Goal: Information Seeking & Learning: Learn about a topic

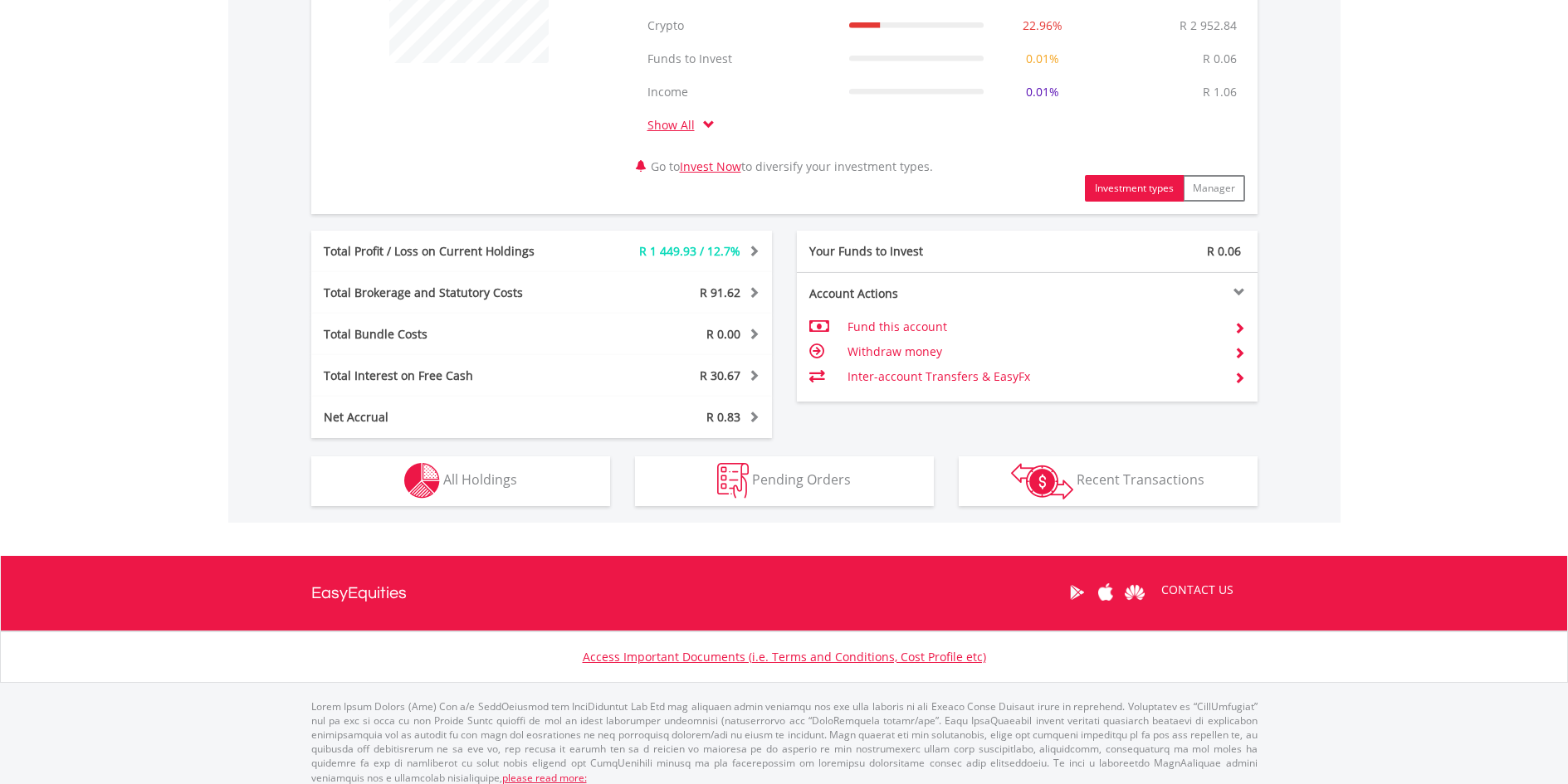
scroll to position [752, 0]
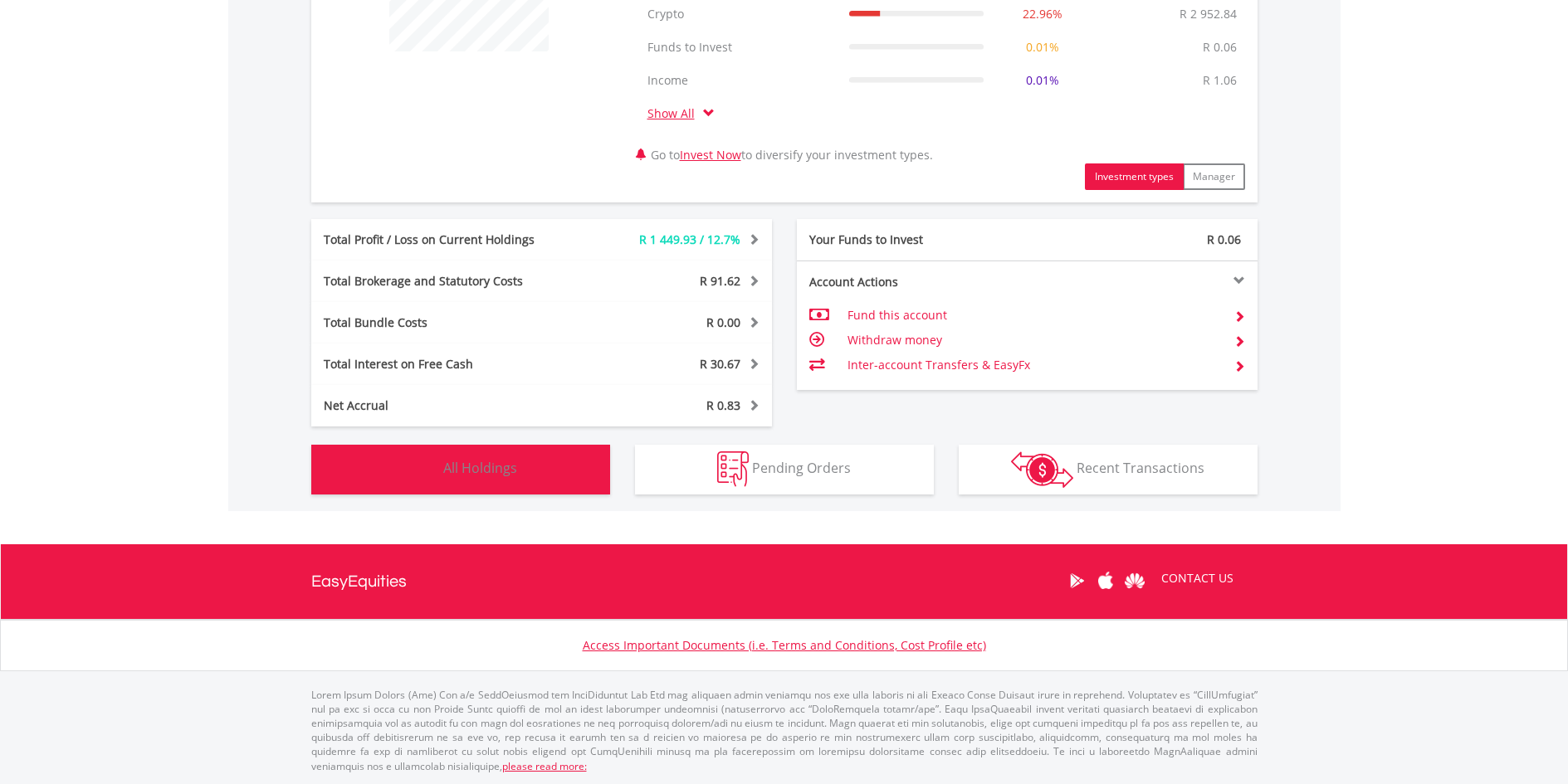
click at [476, 463] on span "All Holdings" at bounding box center [480, 467] width 74 height 19
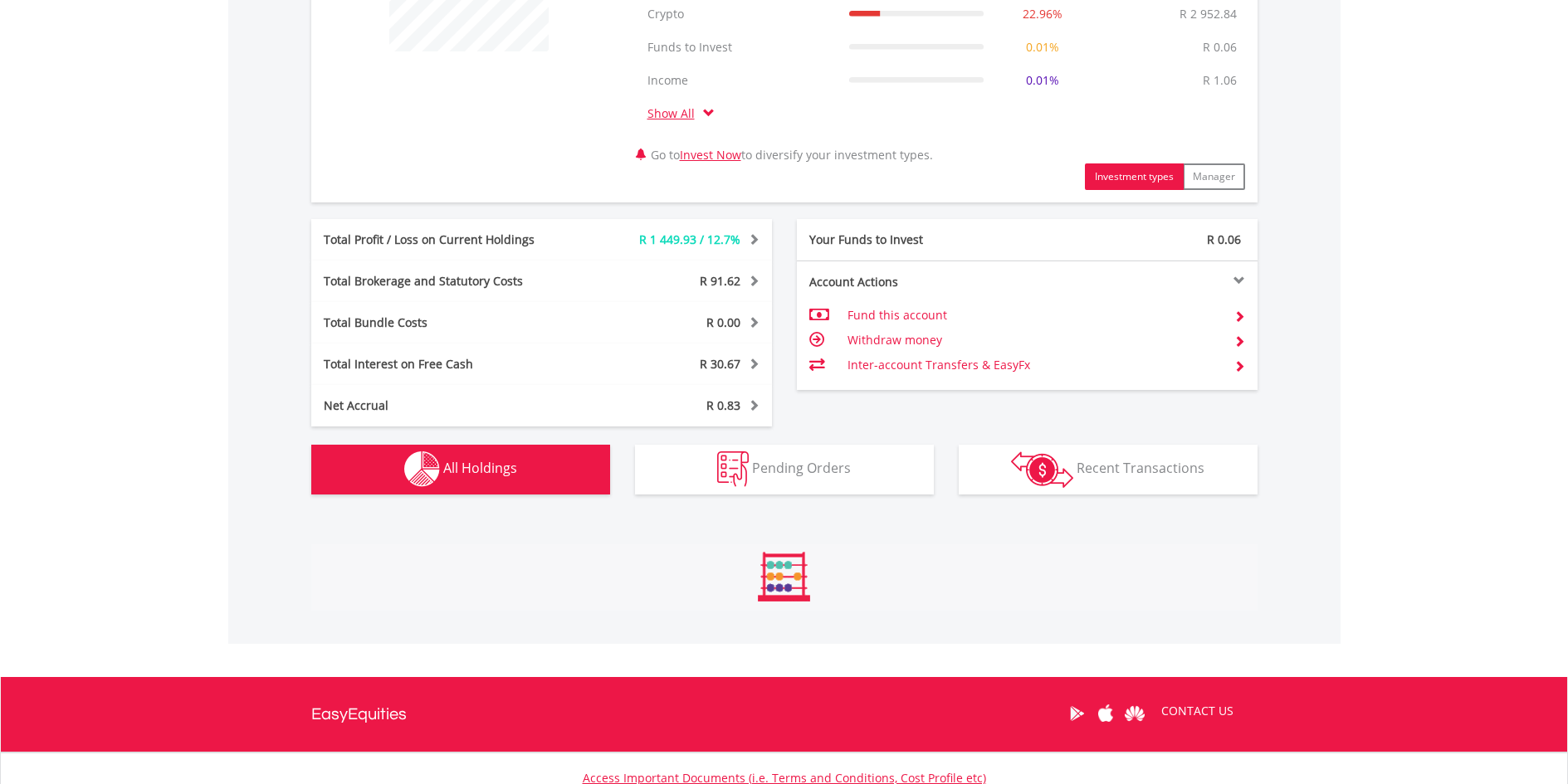
scroll to position [1297, 0]
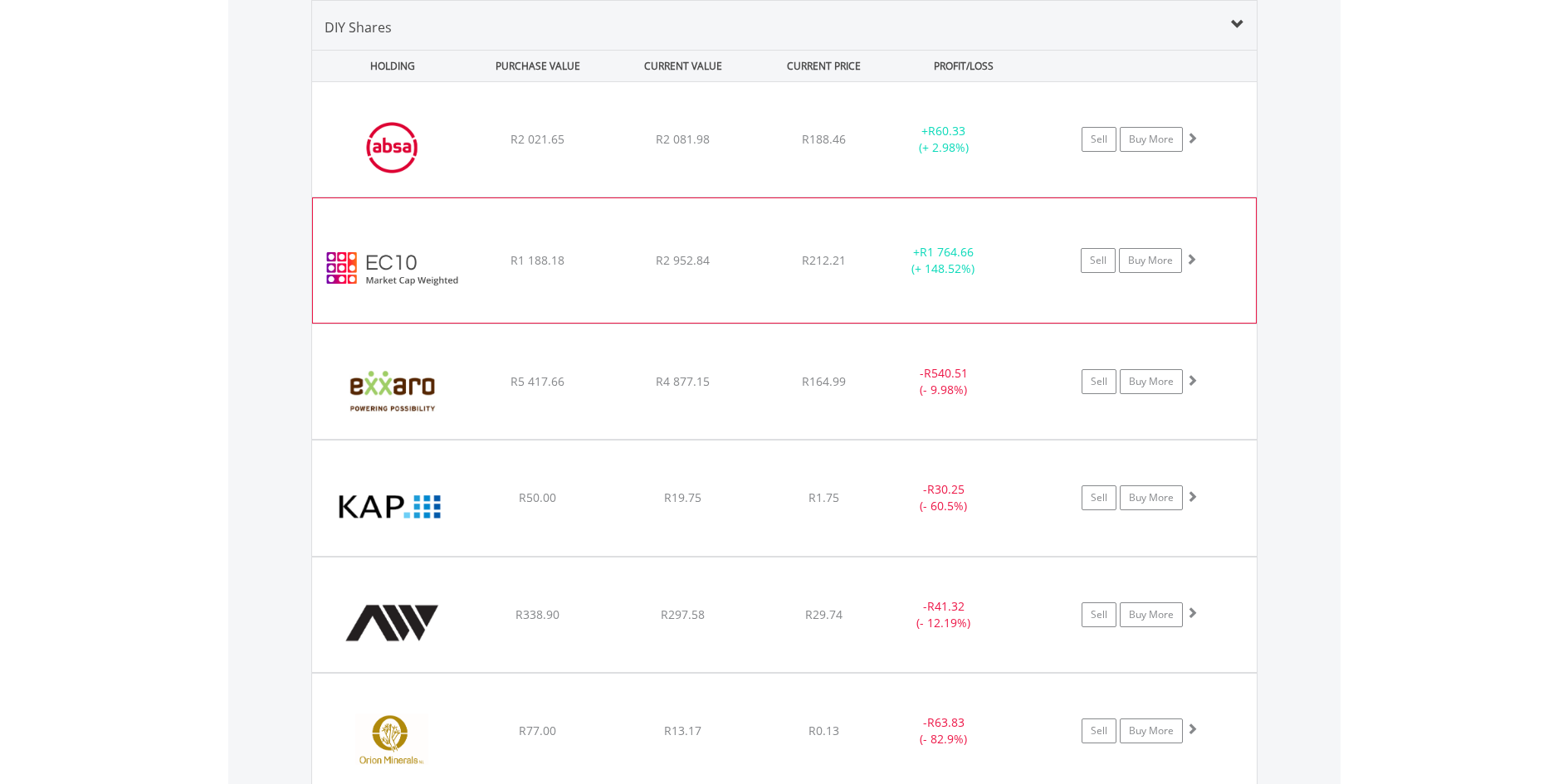
click at [366, 271] on img at bounding box center [393, 268] width 143 height 100
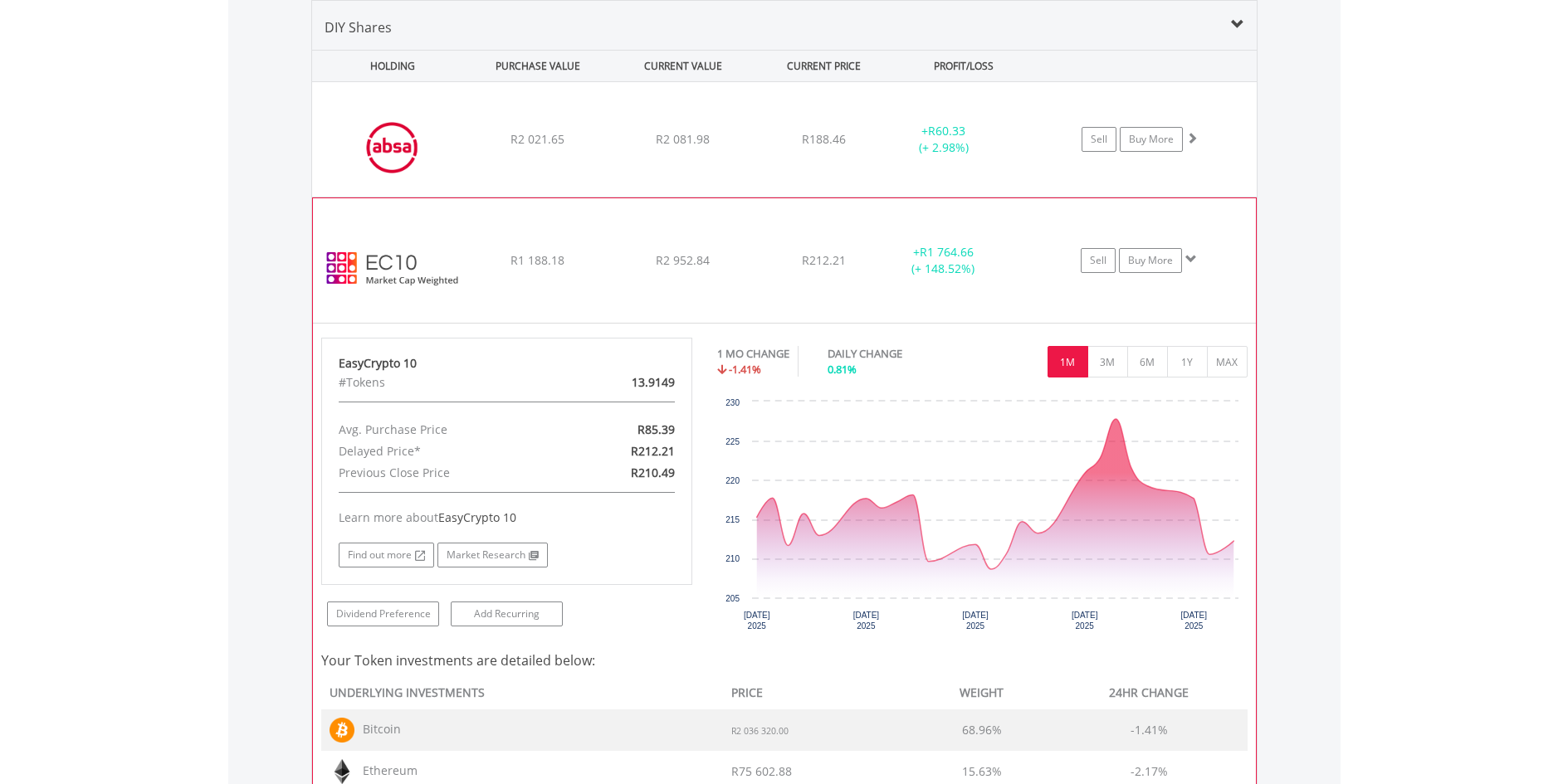
click at [366, 271] on img at bounding box center [393, 268] width 143 height 100
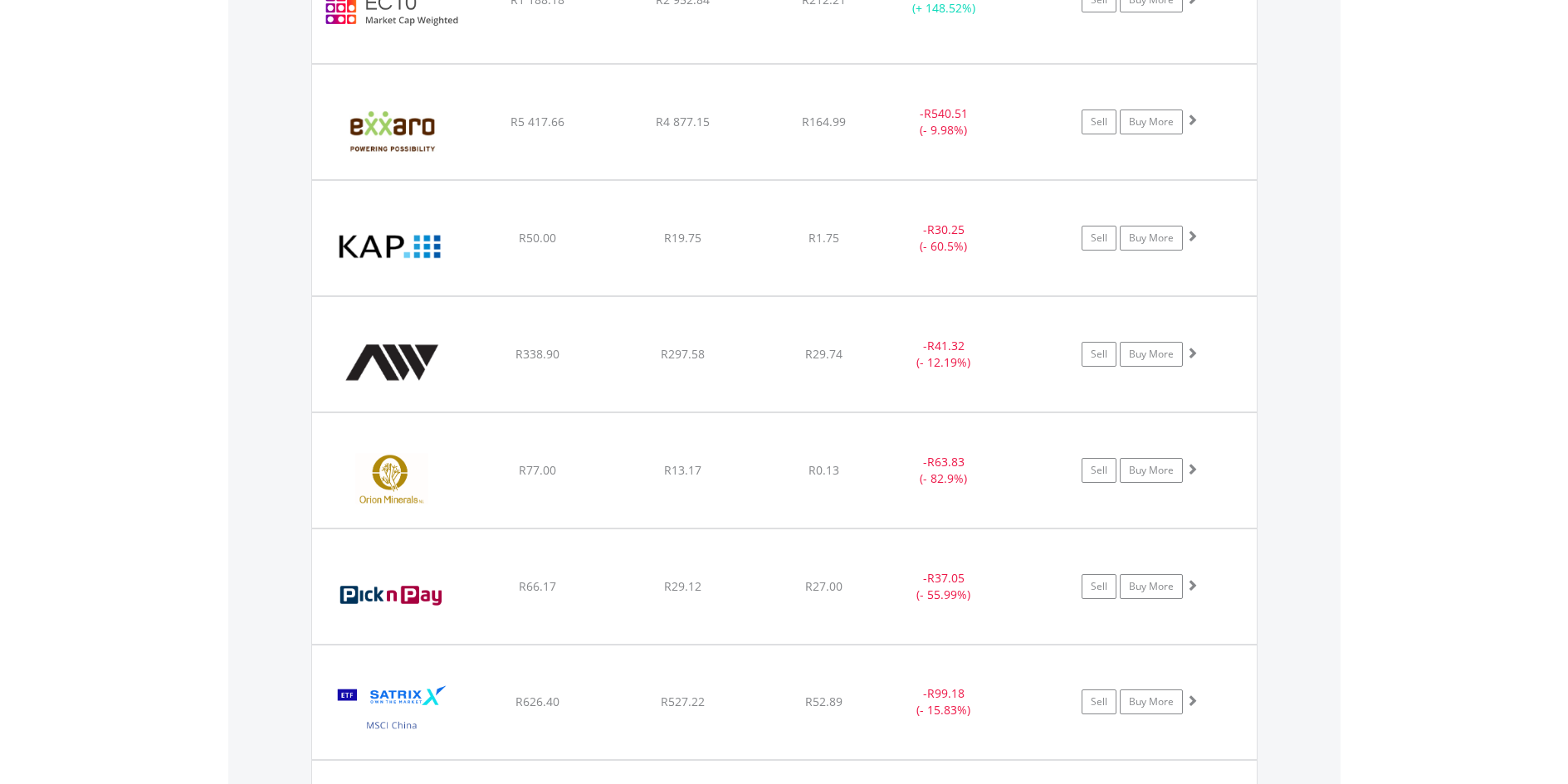
scroll to position [1712, 0]
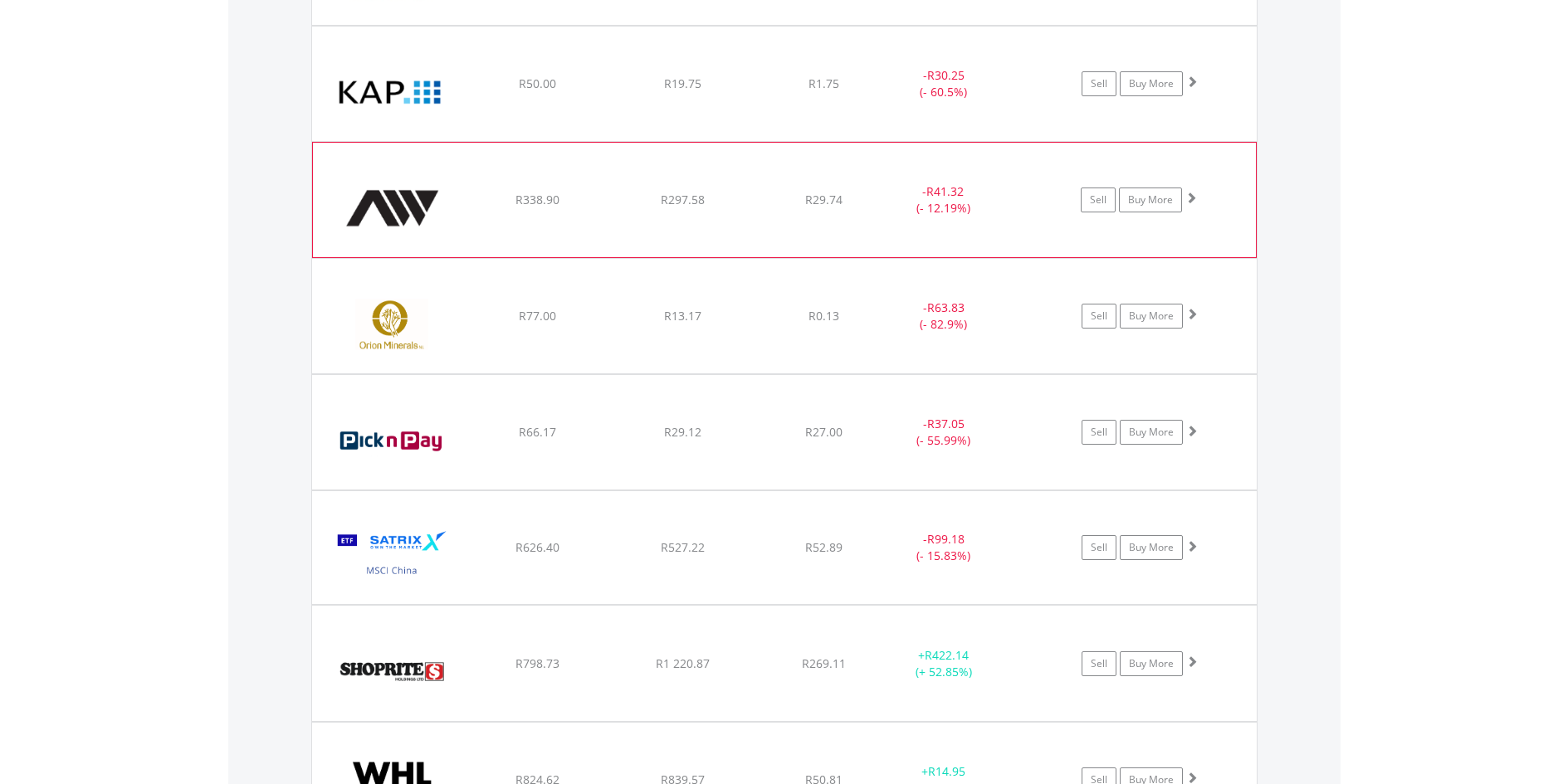
click at [389, 206] on img at bounding box center [393, 208] width 143 height 90
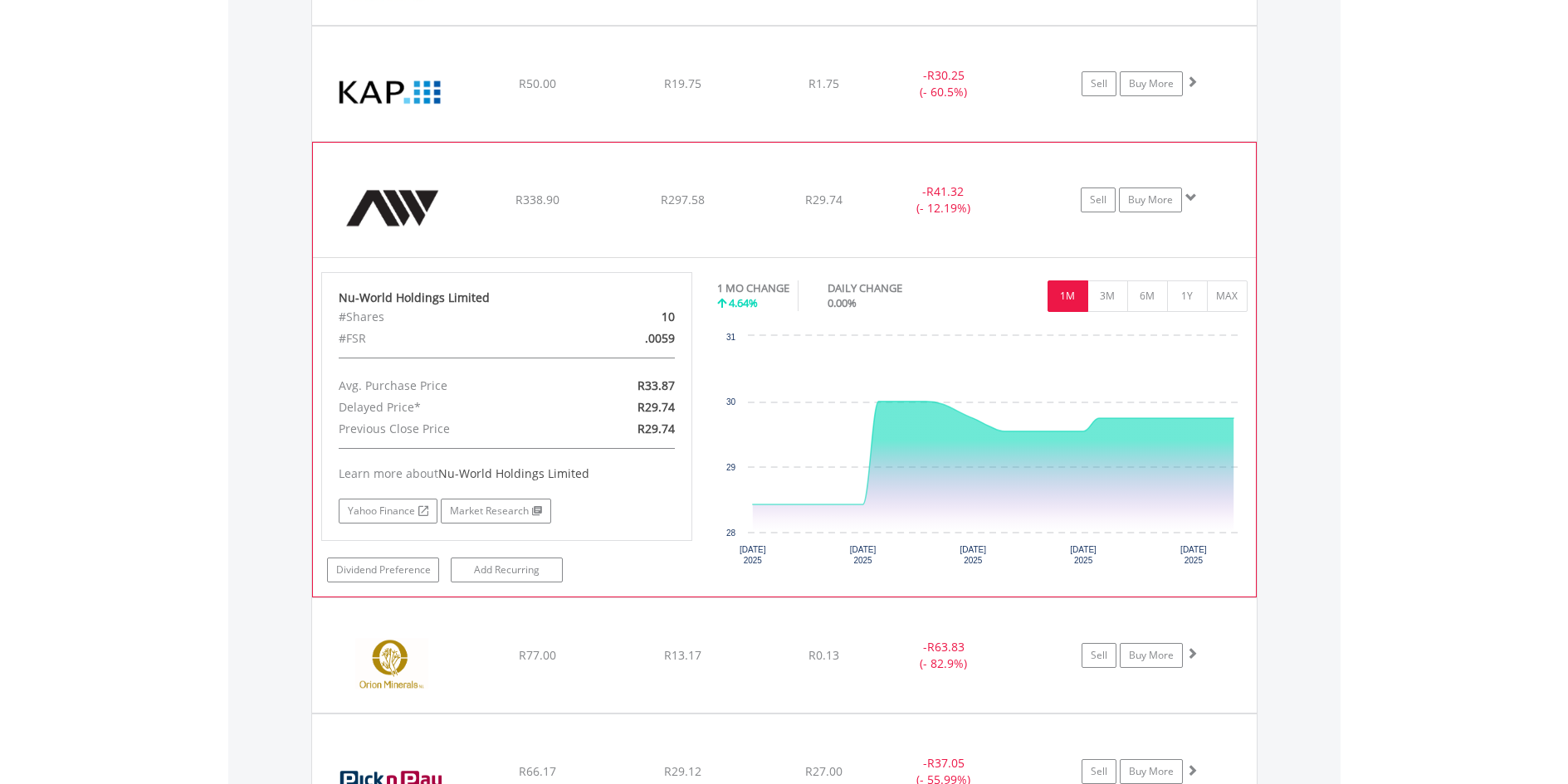
click at [389, 206] on img at bounding box center [393, 208] width 143 height 90
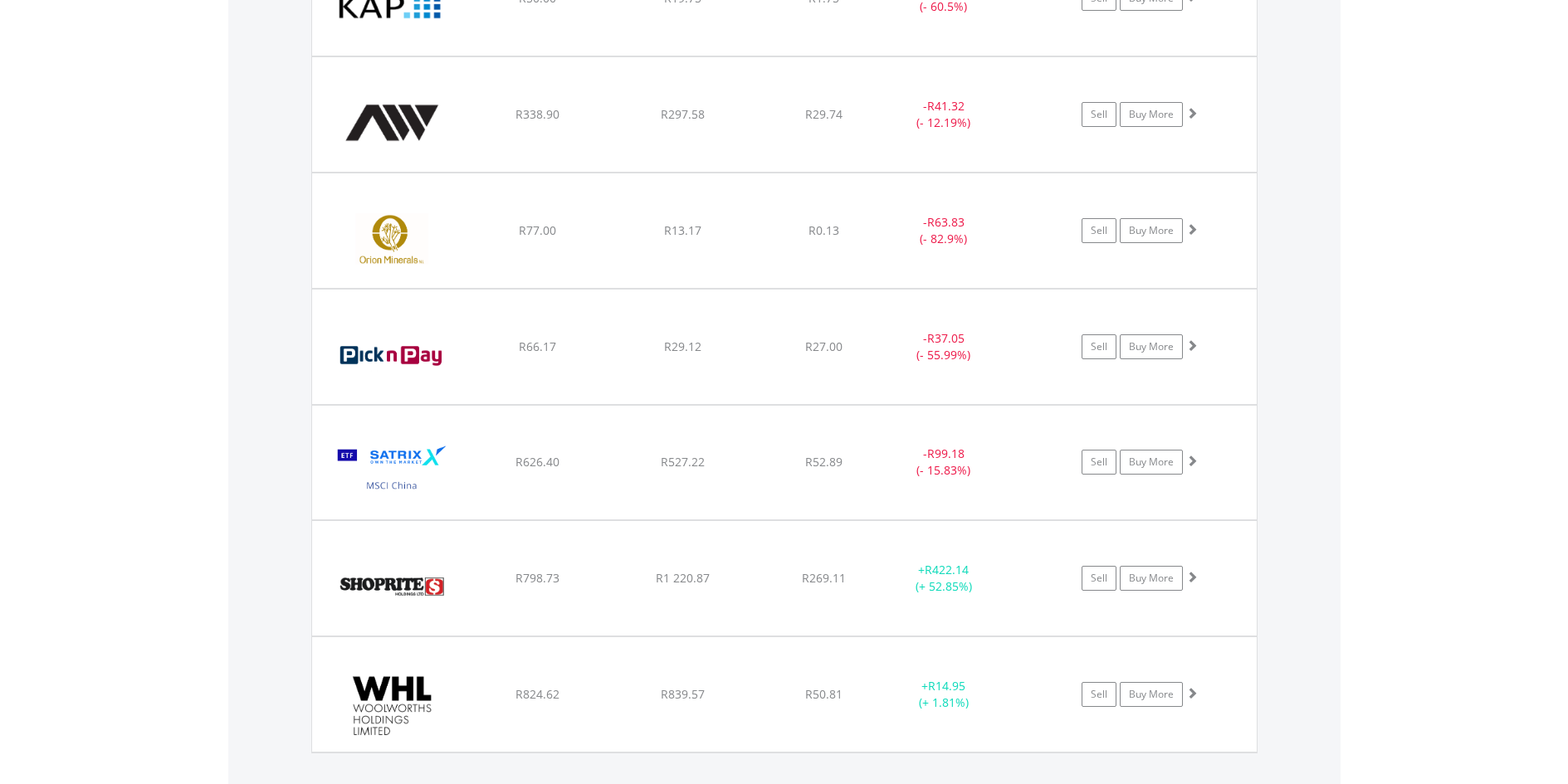
scroll to position [1850, 0]
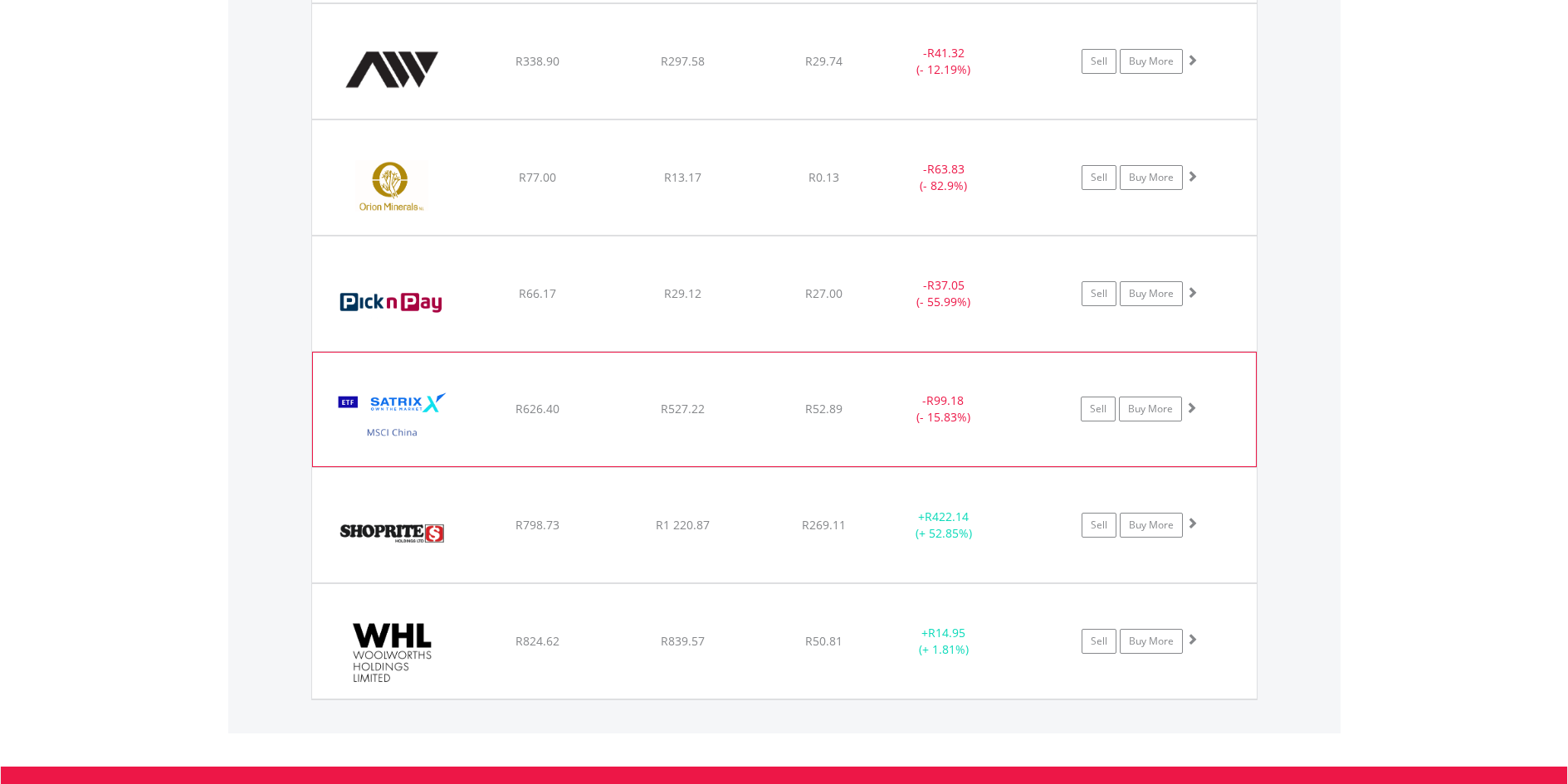
click at [387, 402] on img at bounding box center [393, 417] width 143 height 88
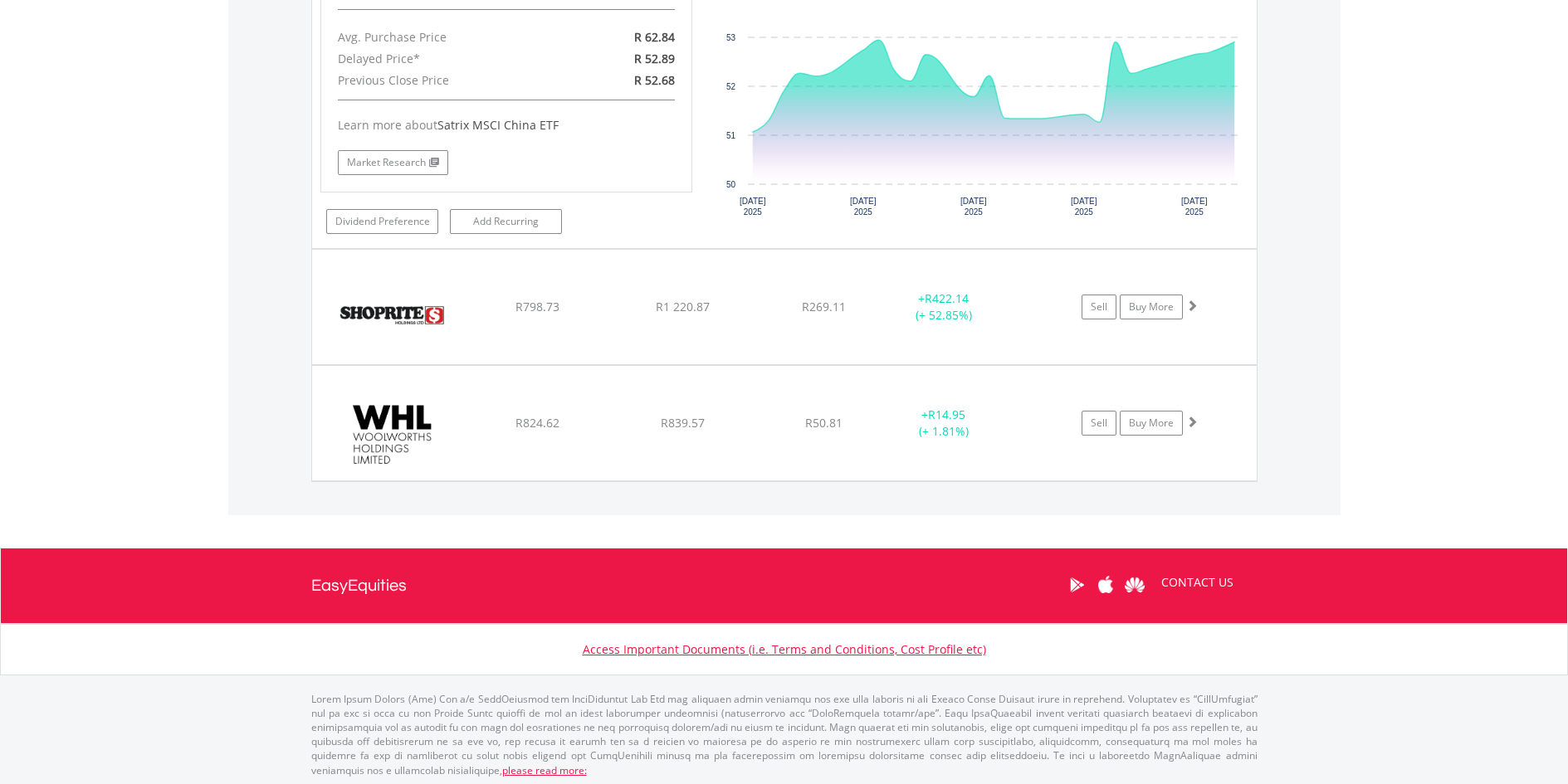
scroll to position [2412, 0]
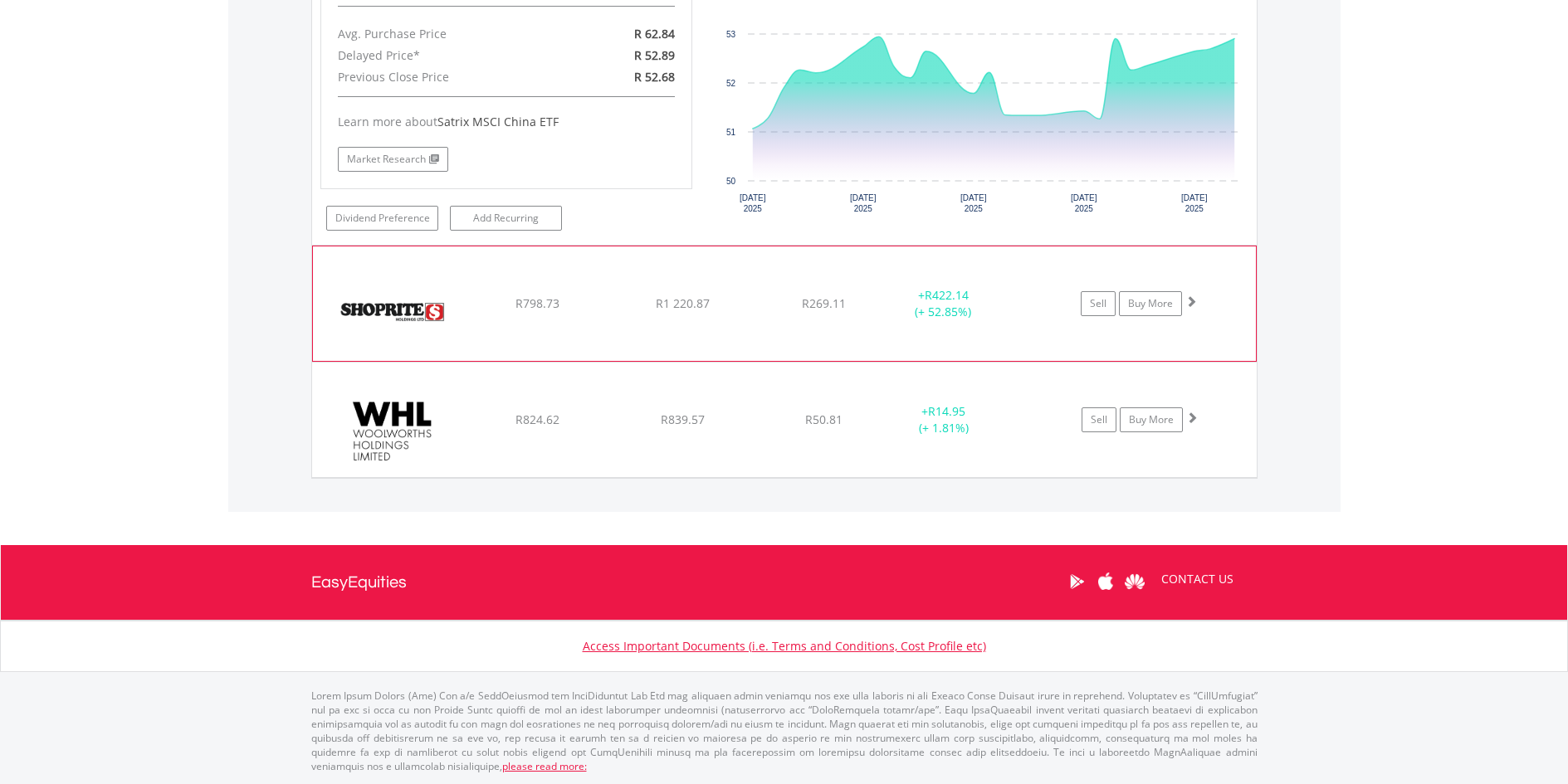
click at [398, 314] on img at bounding box center [393, 312] width 143 height 90
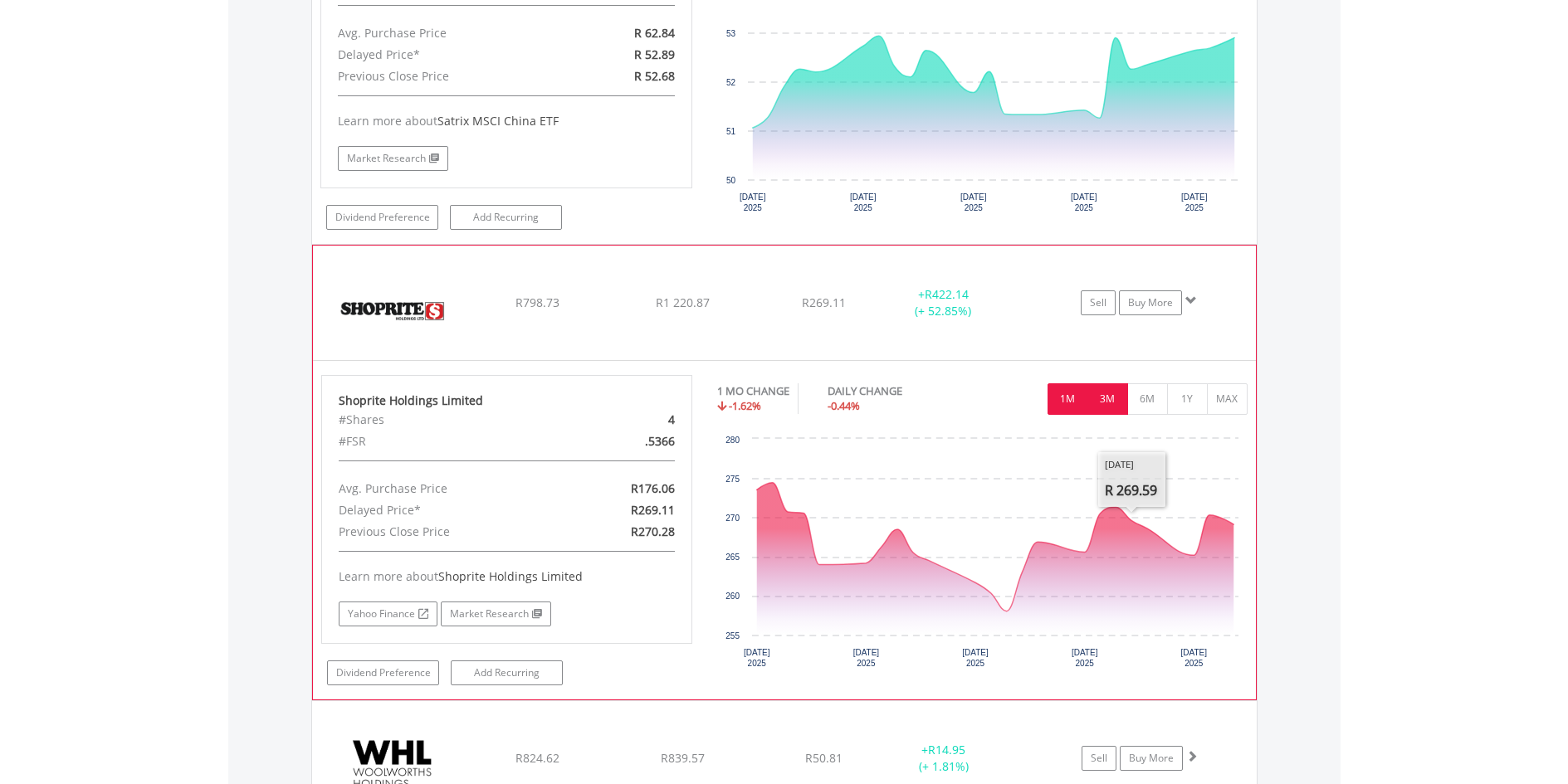
click at [1105, 395] on button "3M" at bounding box center [1107, 399] width 40 height 32
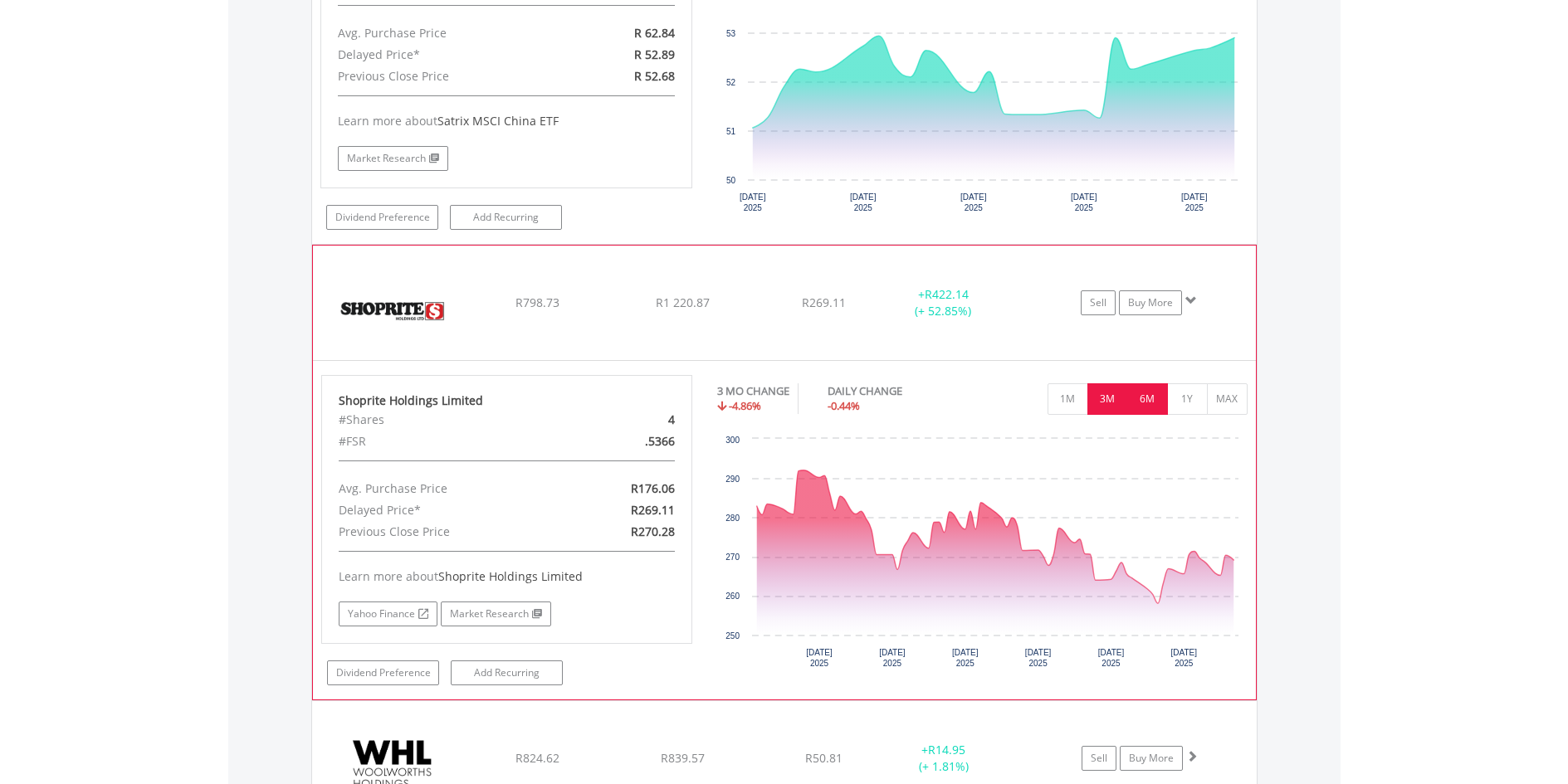
click at [1144, 398] on button "6M" at bounding box center [1148, 399] width 40 height 32
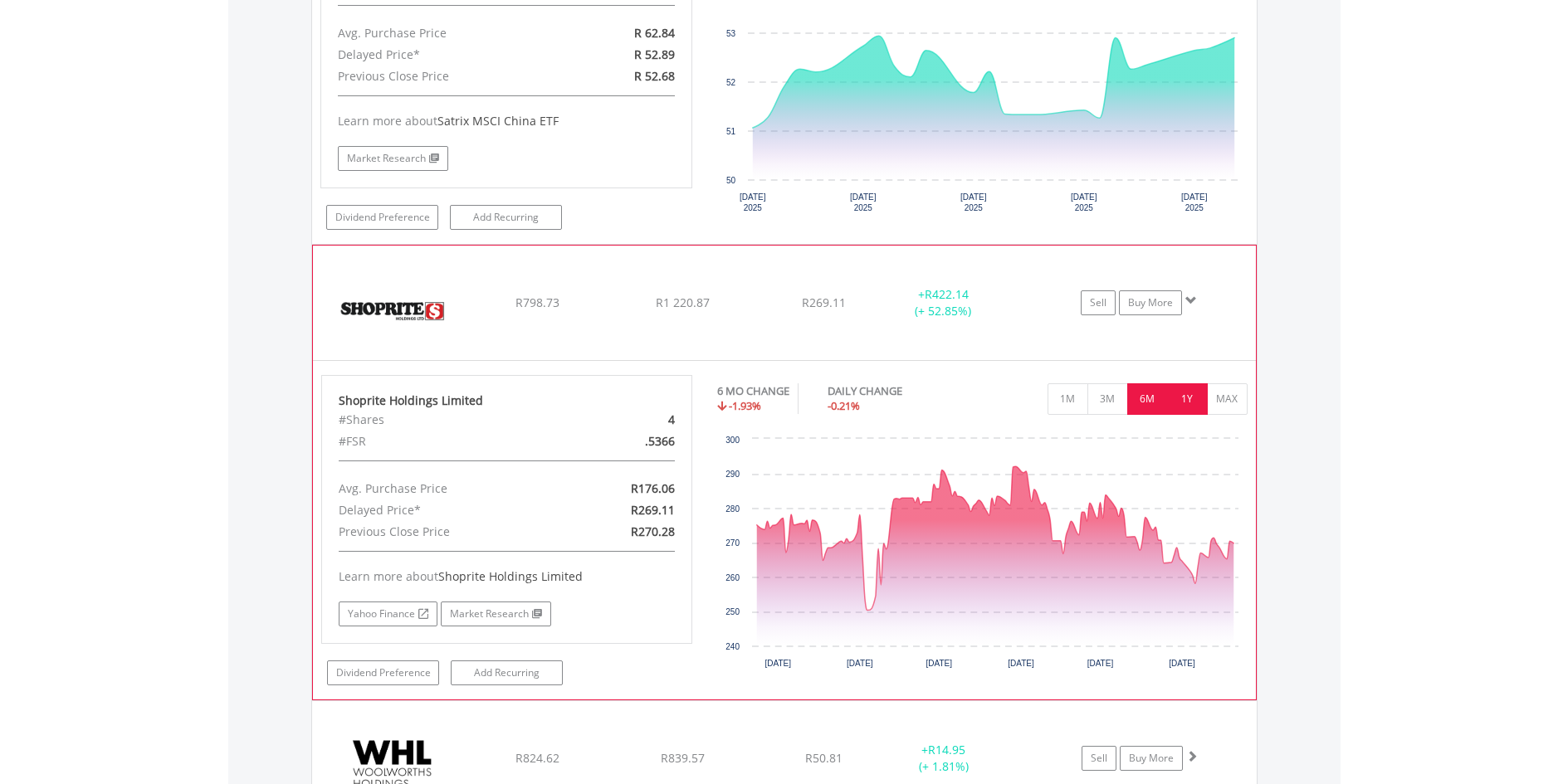
click at [1183, 394] on button "1Y" at bounding box center [1187, 399] width 40 height 32
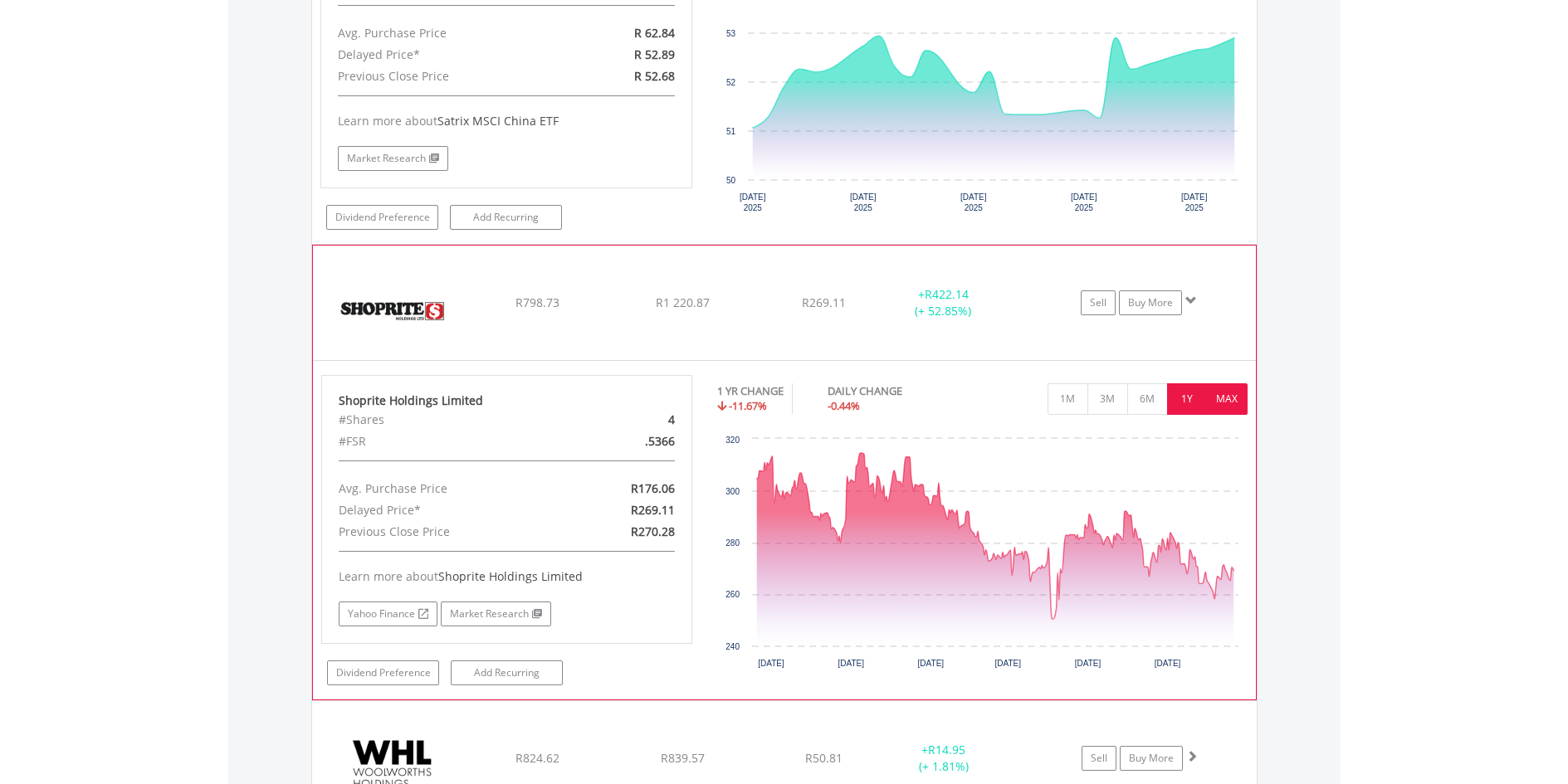
click at [1235, 395] on button "MAX" at bounding box center [1227, 399] width 40 height 32
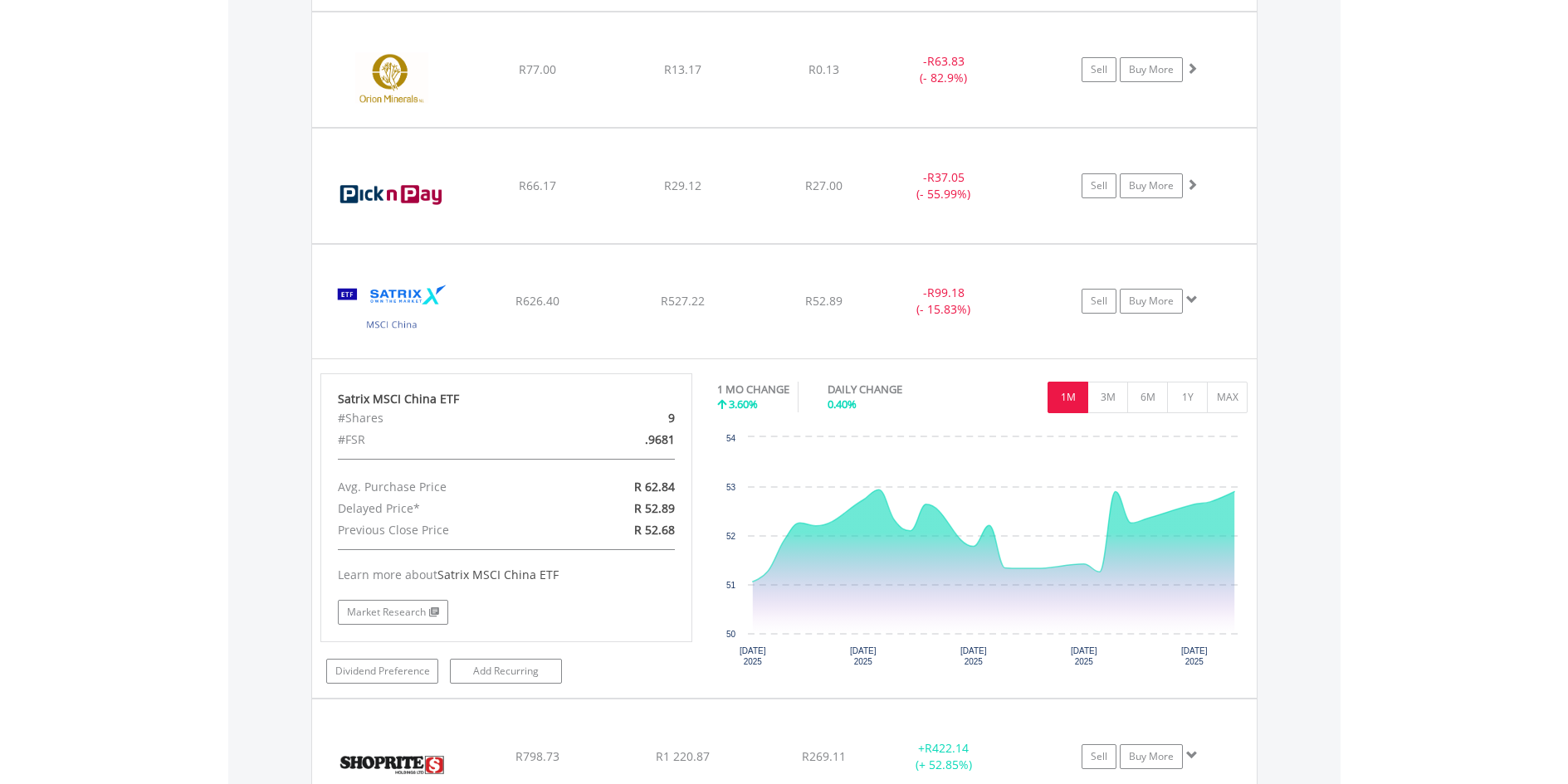
scroll to position [1721, 0]
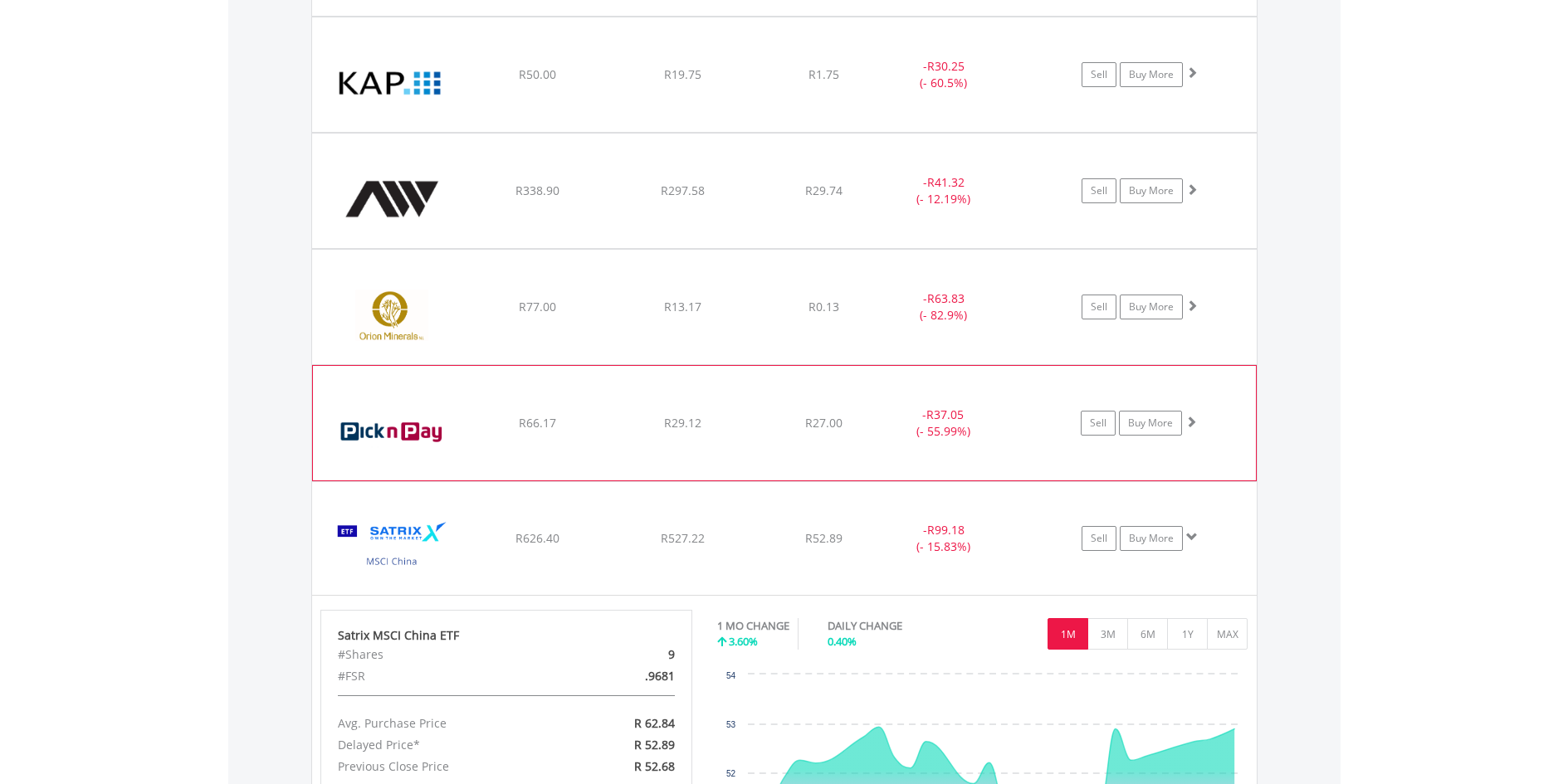
click at [357, 412] on img at bounding box center [393, 431] width 143 height 90
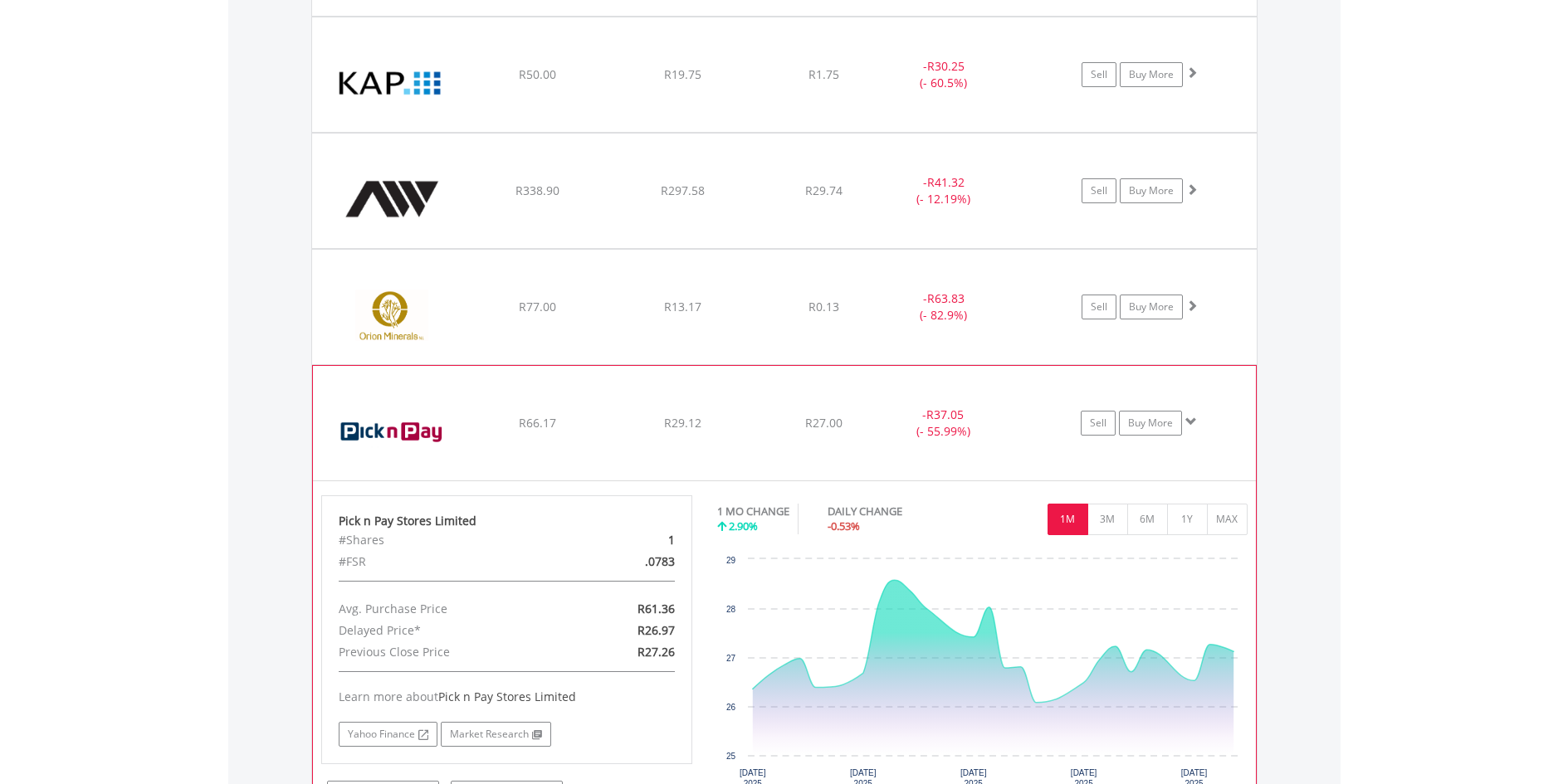
click at [357, 412] on img at bounding box center [393, 431] width 143 height 90
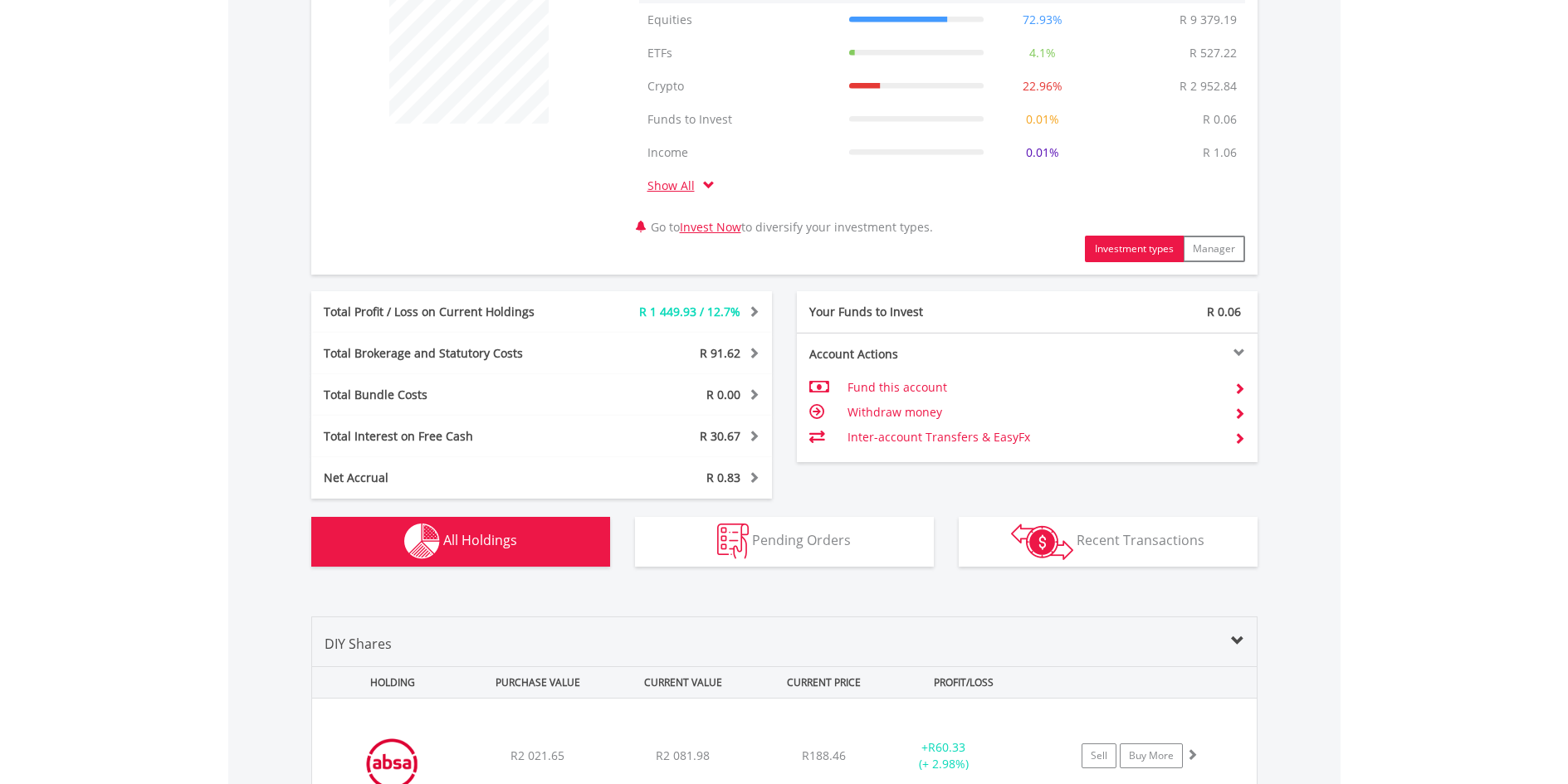
scroll to position [476, 0]
